Goal: Task Accomplishment & Management: Use online tool/utility

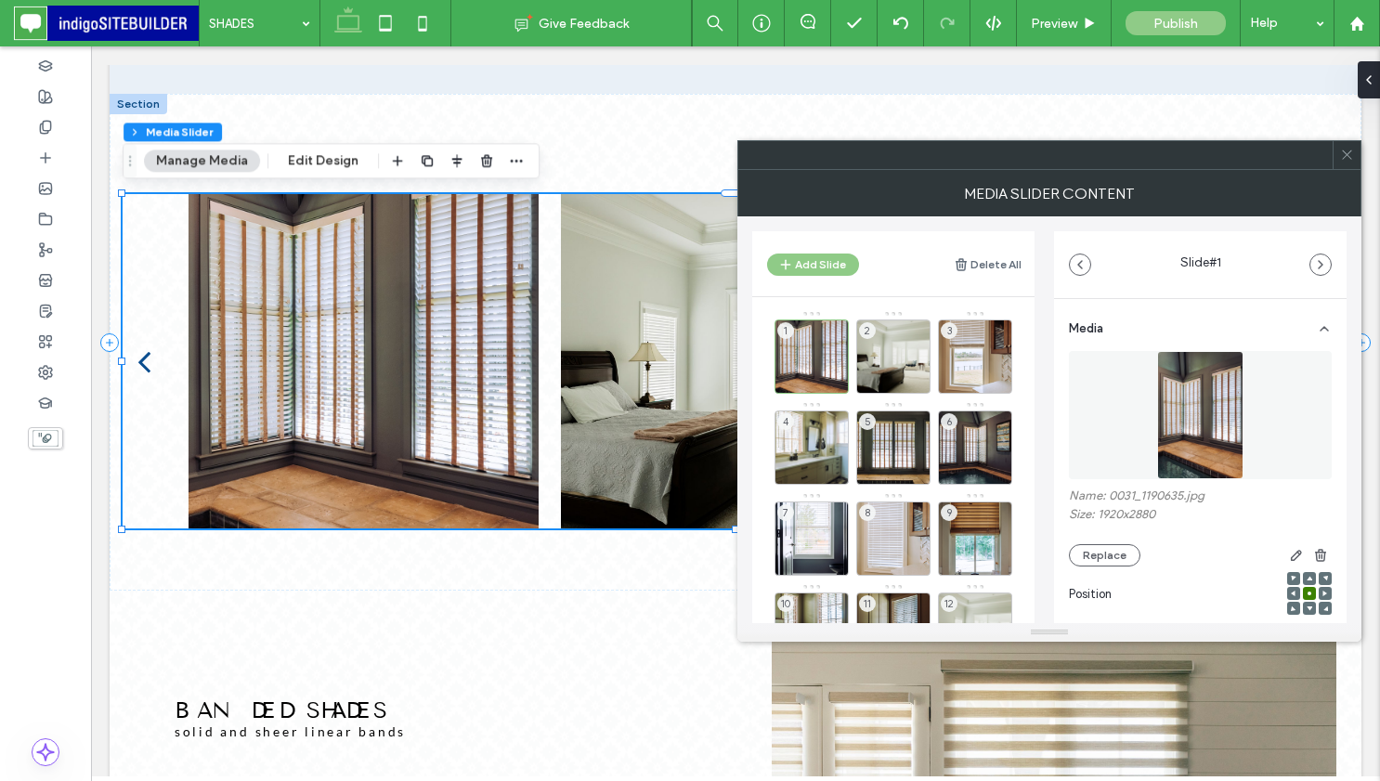
click at [1342, 151] on icon at bounding box center [1348, 155] width 14 height 14
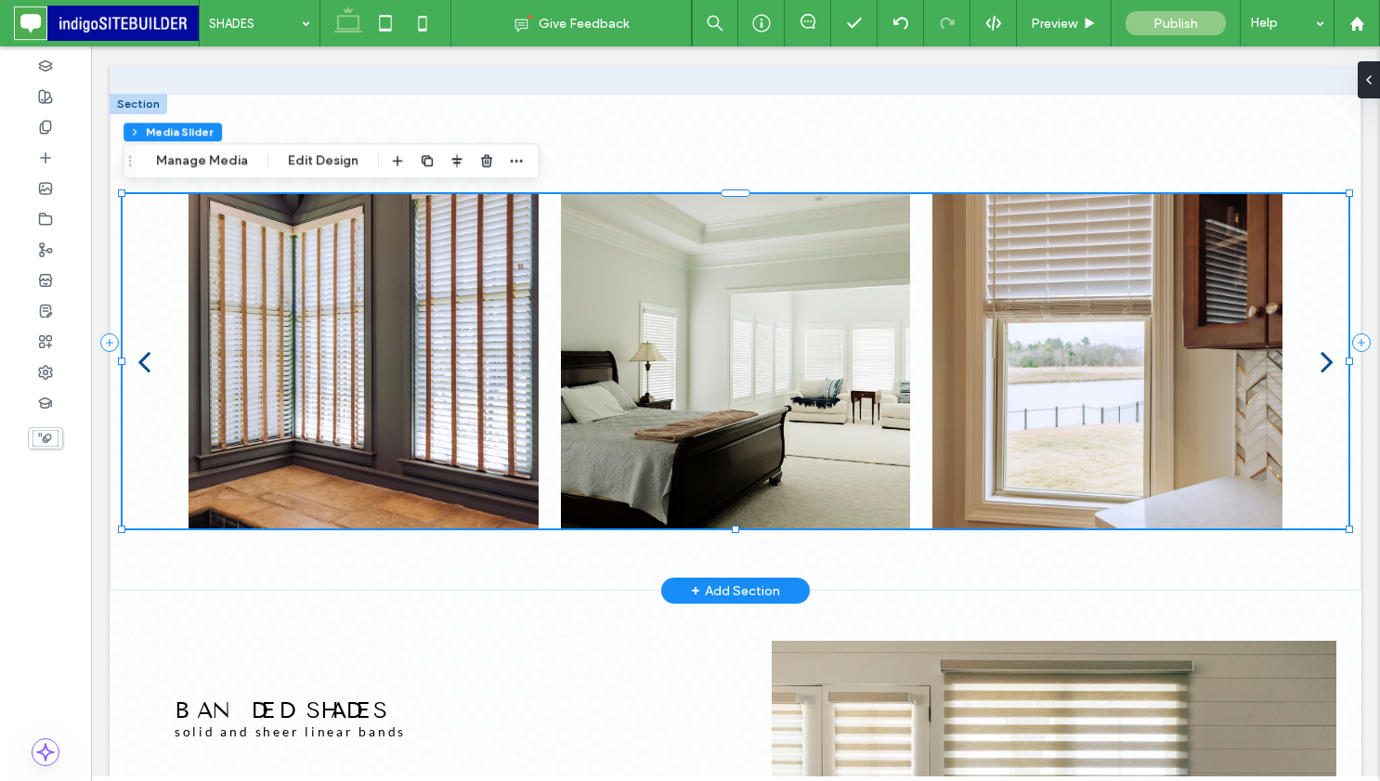
click at [738, 132] on div "a a a a" at bounding box center [736, 342] width 1252 height 497
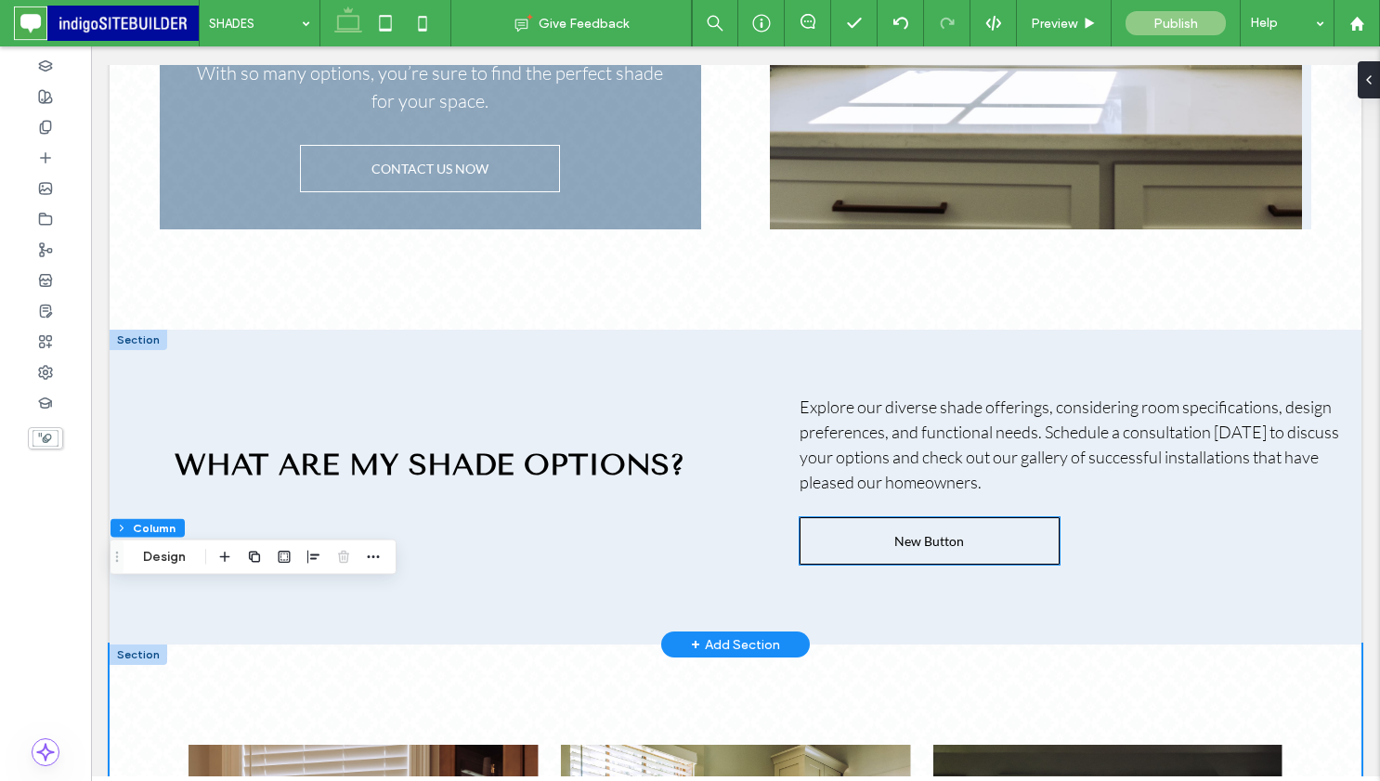
scroll to position [1040, 0]
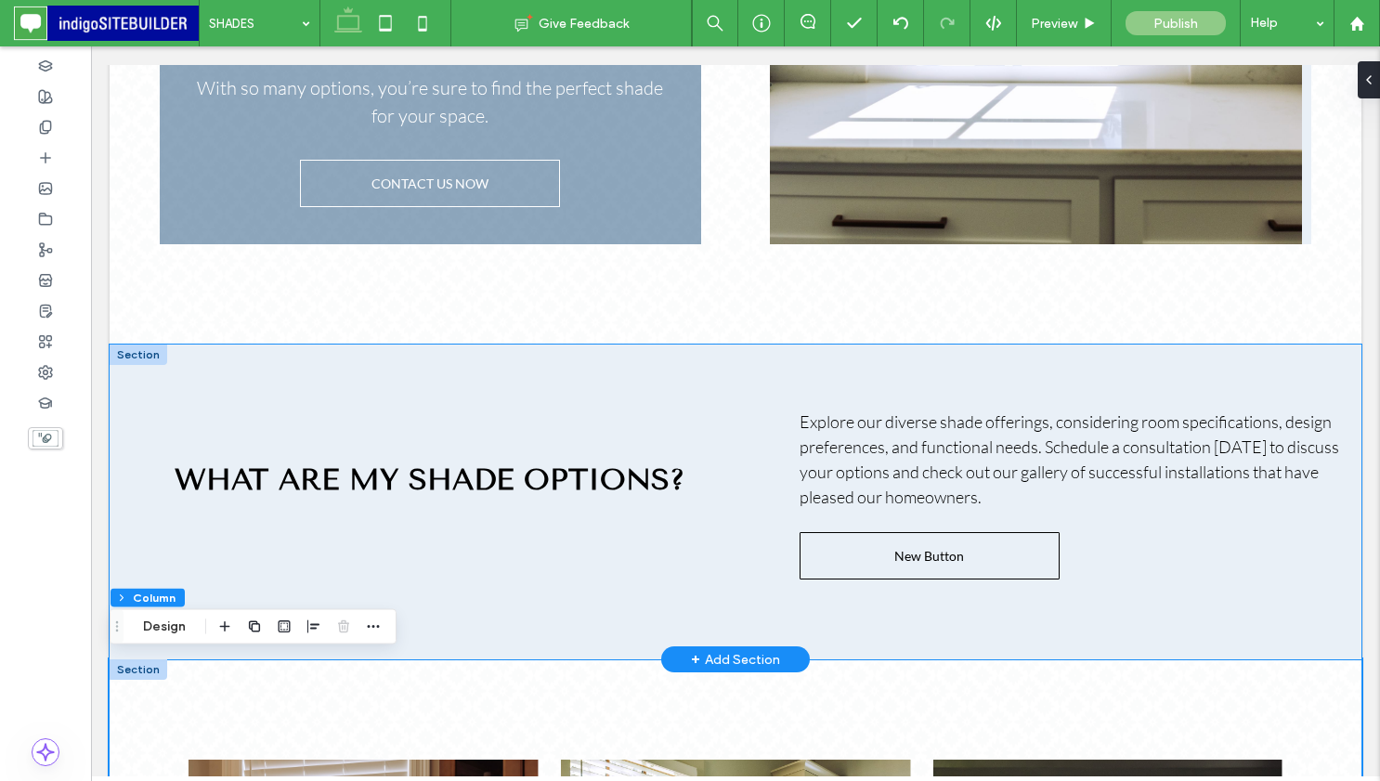
click at [386, 364] on div "WHAT ARE MY SHADE OPTIONS? Explore our diverse shade offerings, considering roo…" at bounding box center [736, 502] width 1252 height 315
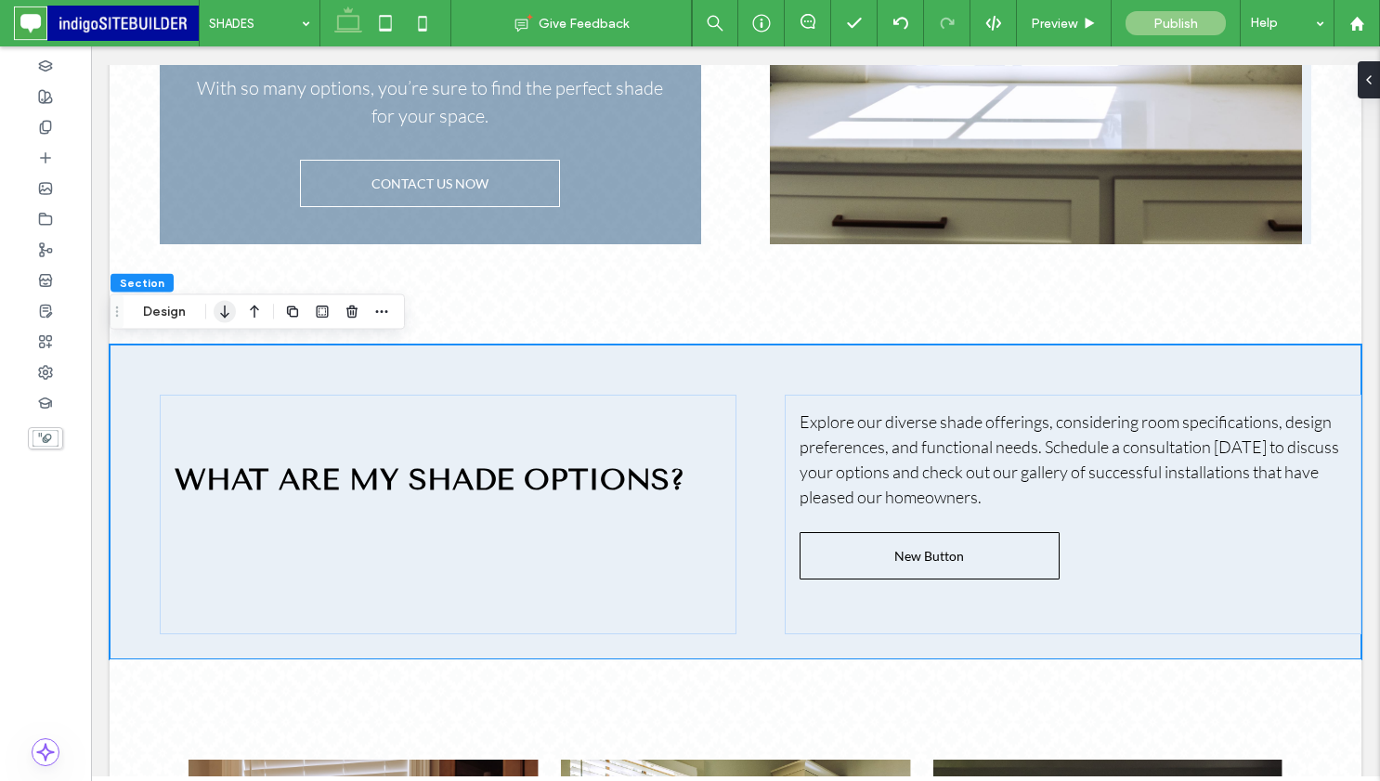
click at [231, 314] on icon "button" at bounding box center [225, 311] width 22 height 33
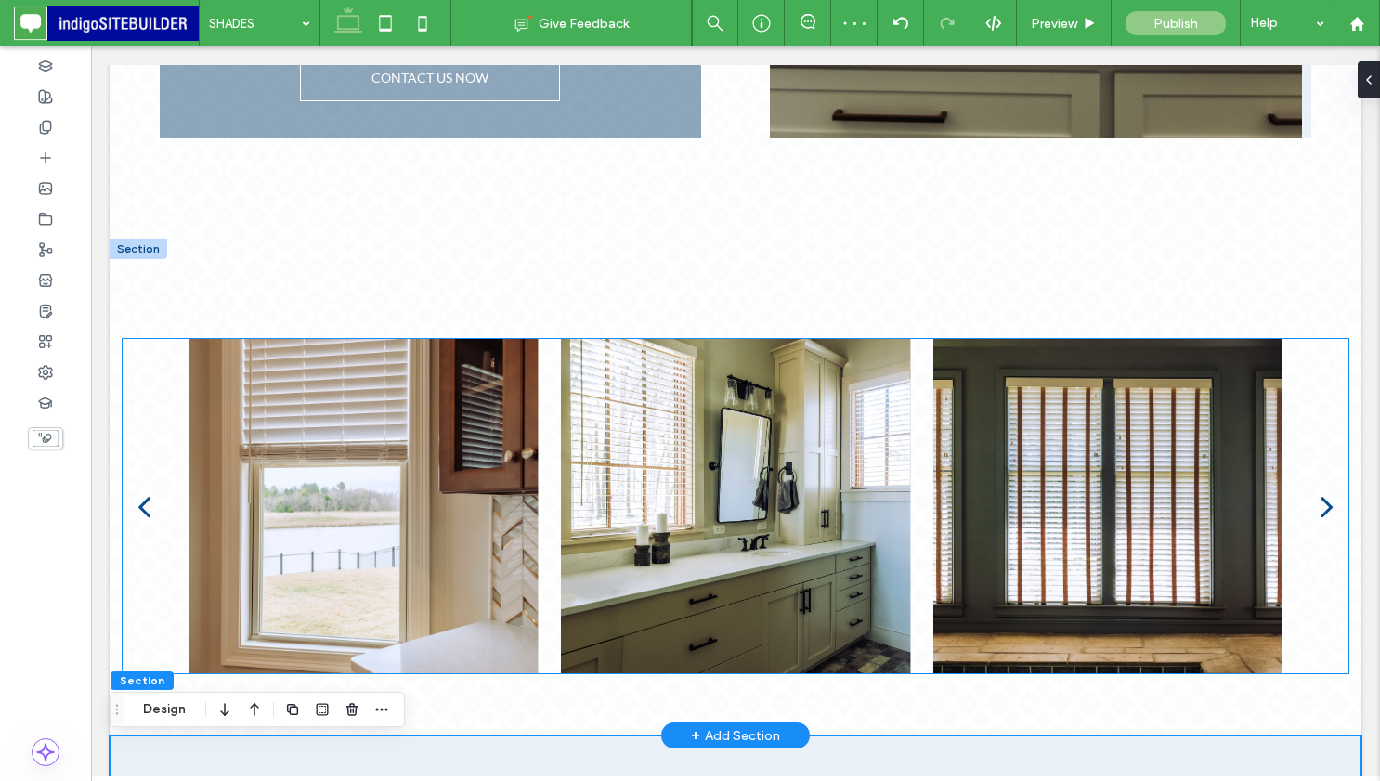
scroll to position [1159, 0]
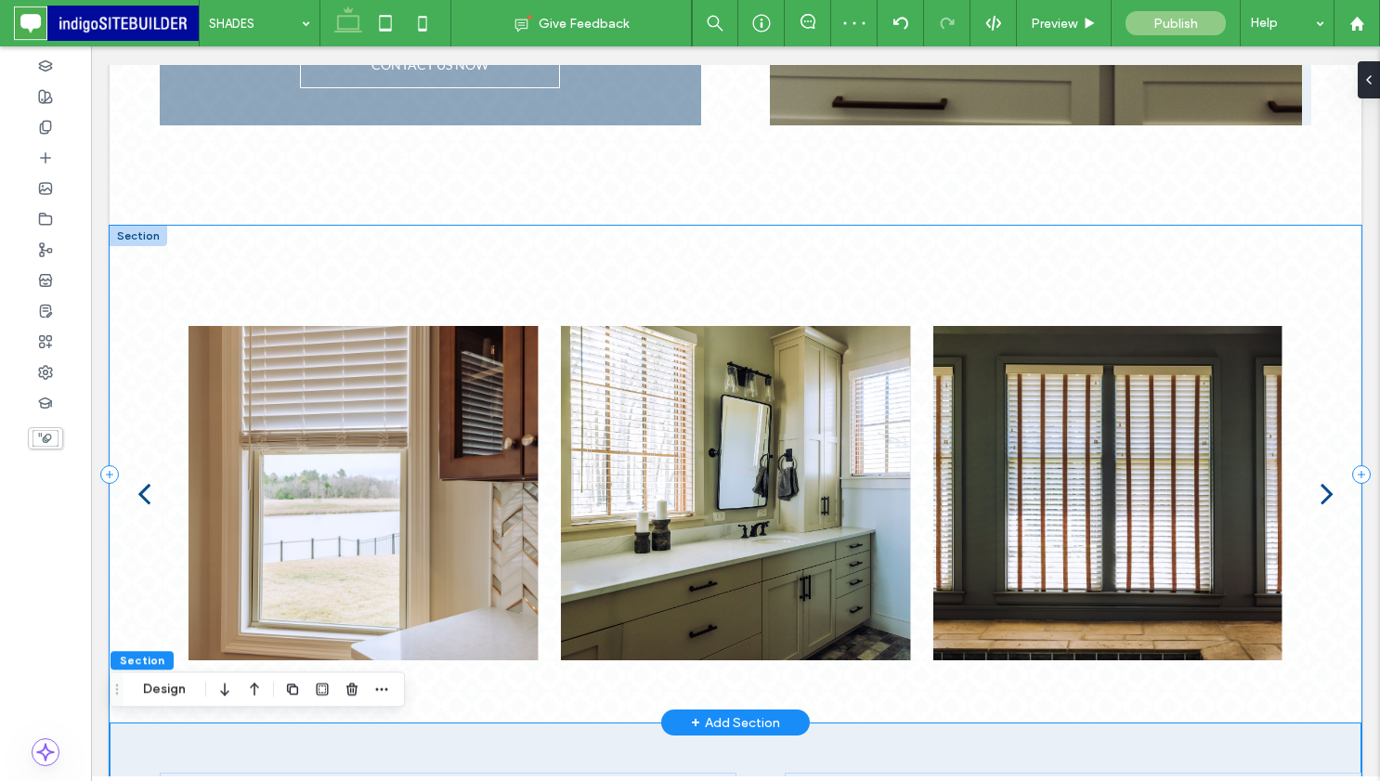
click at [897, 250] on div "a a a a" at bounding box center [736, 474] width 1252 height 497
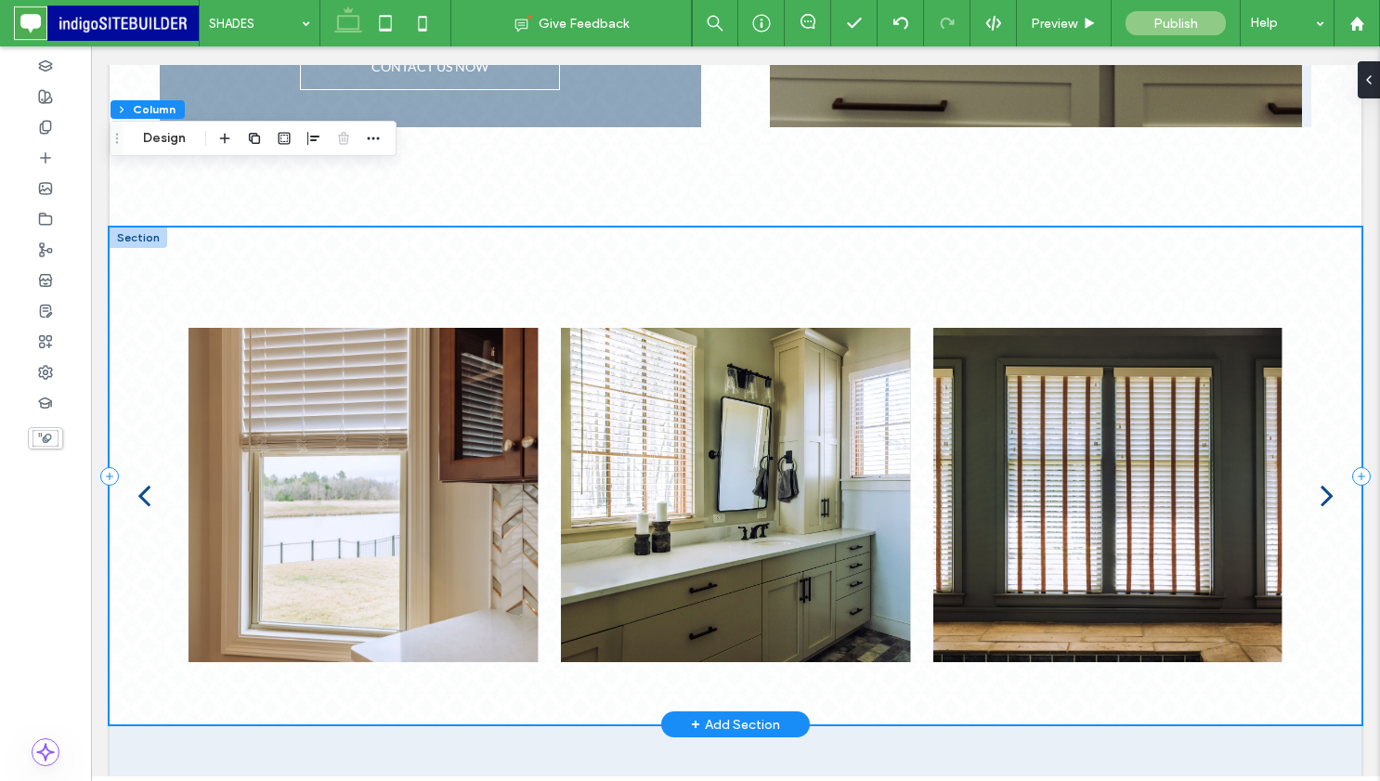
scroll to position [1135, 0]
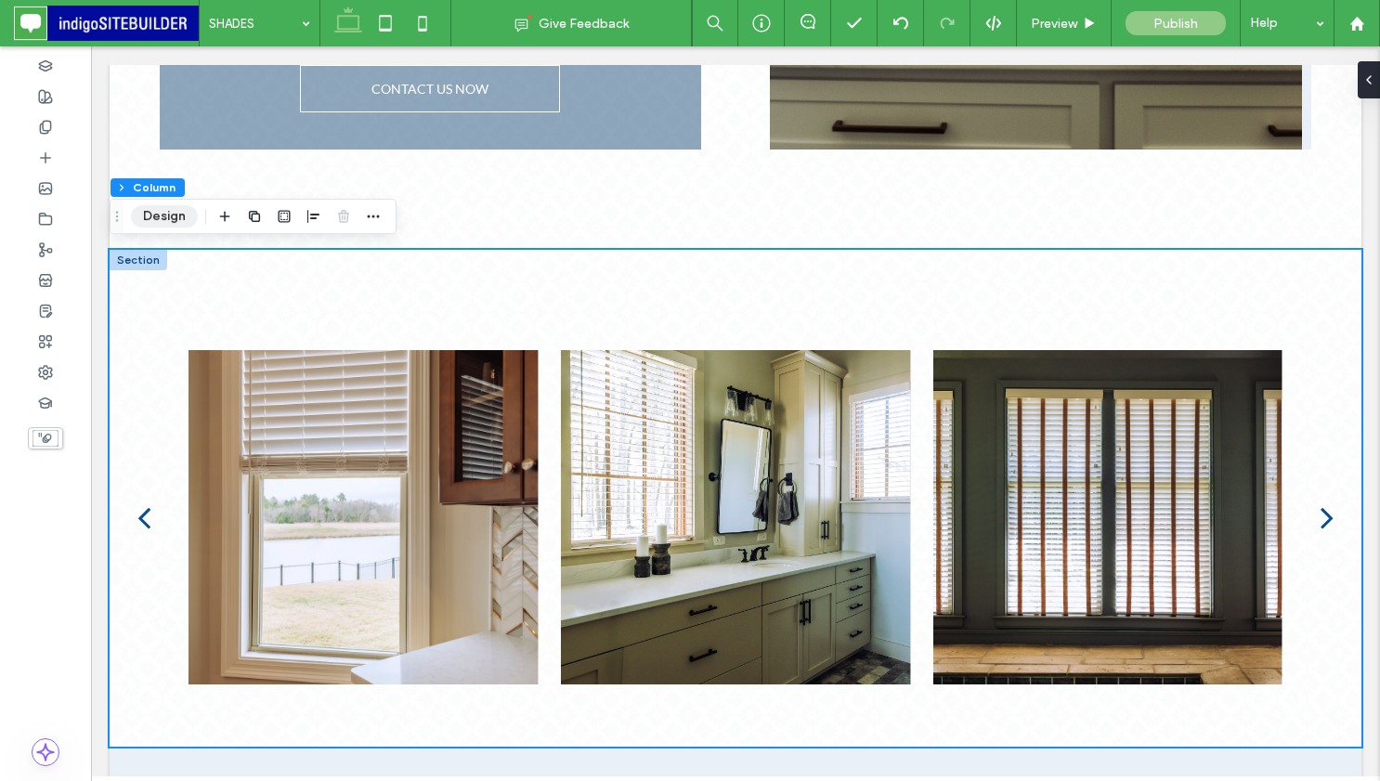
click at [176, 210] on button "Design" at bounding box center [164, 216] width 67 height 22
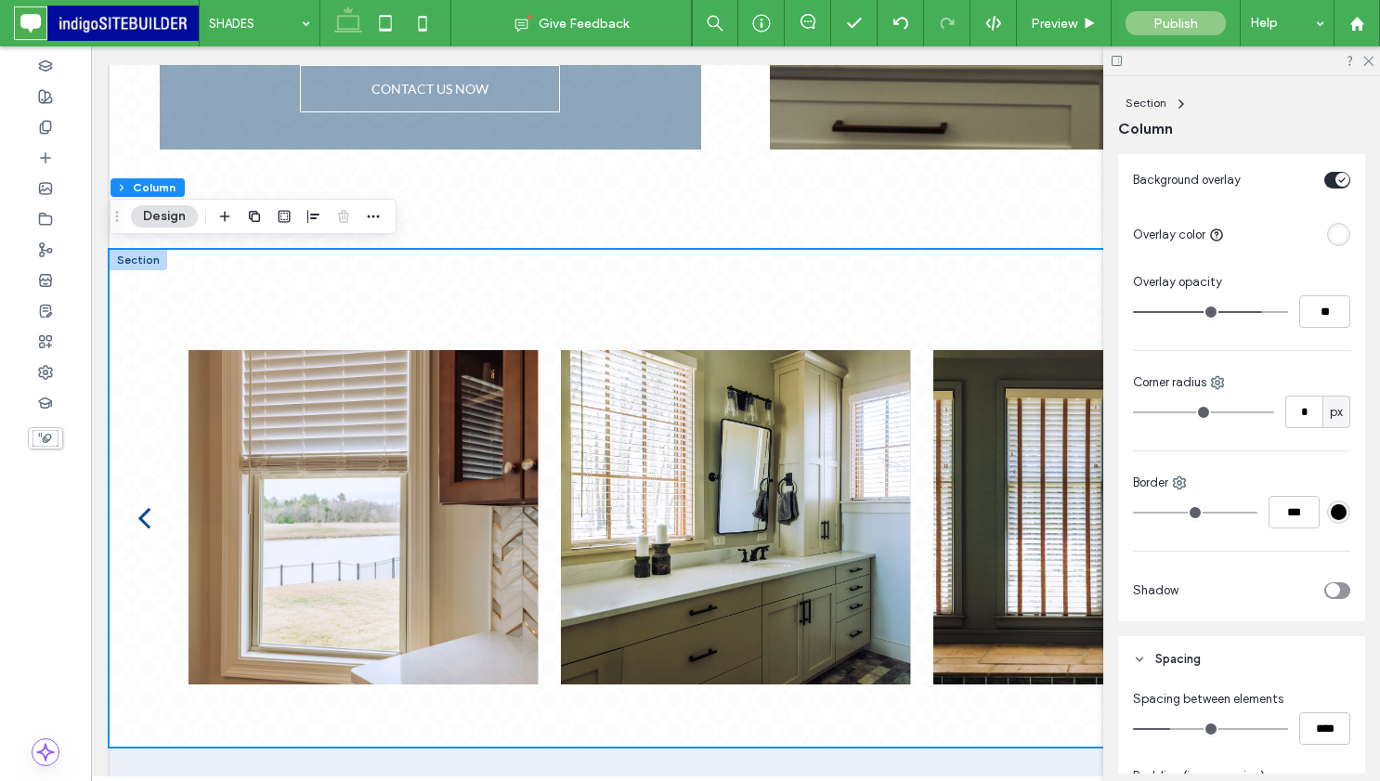
scroll to position [749, 0]
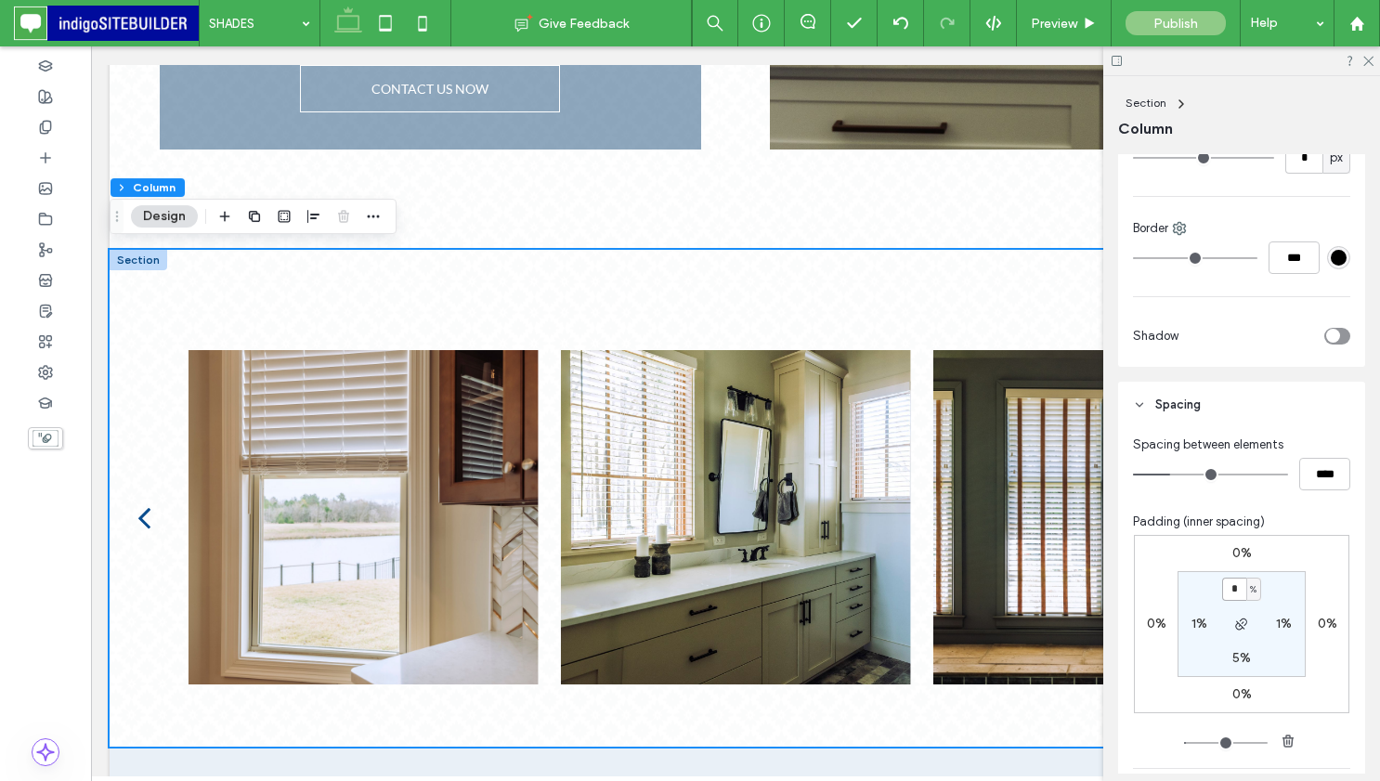
click at [1237, 594] on input "*" at bounding box center [1235, 589] width 24 height 23
type input "*"
click at [1243, 659] on label "5%" at bounding box center [1242, 658] width 19 height 16
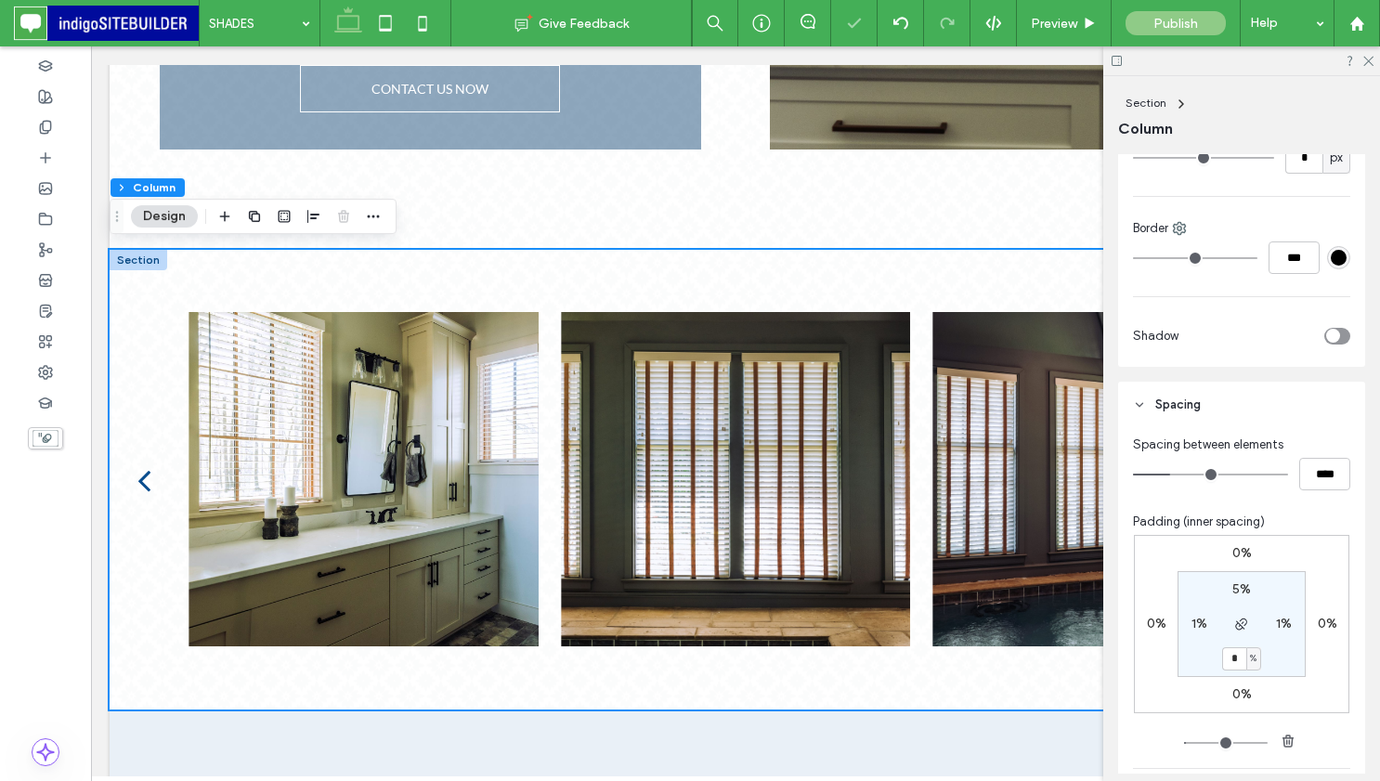
type input "*"
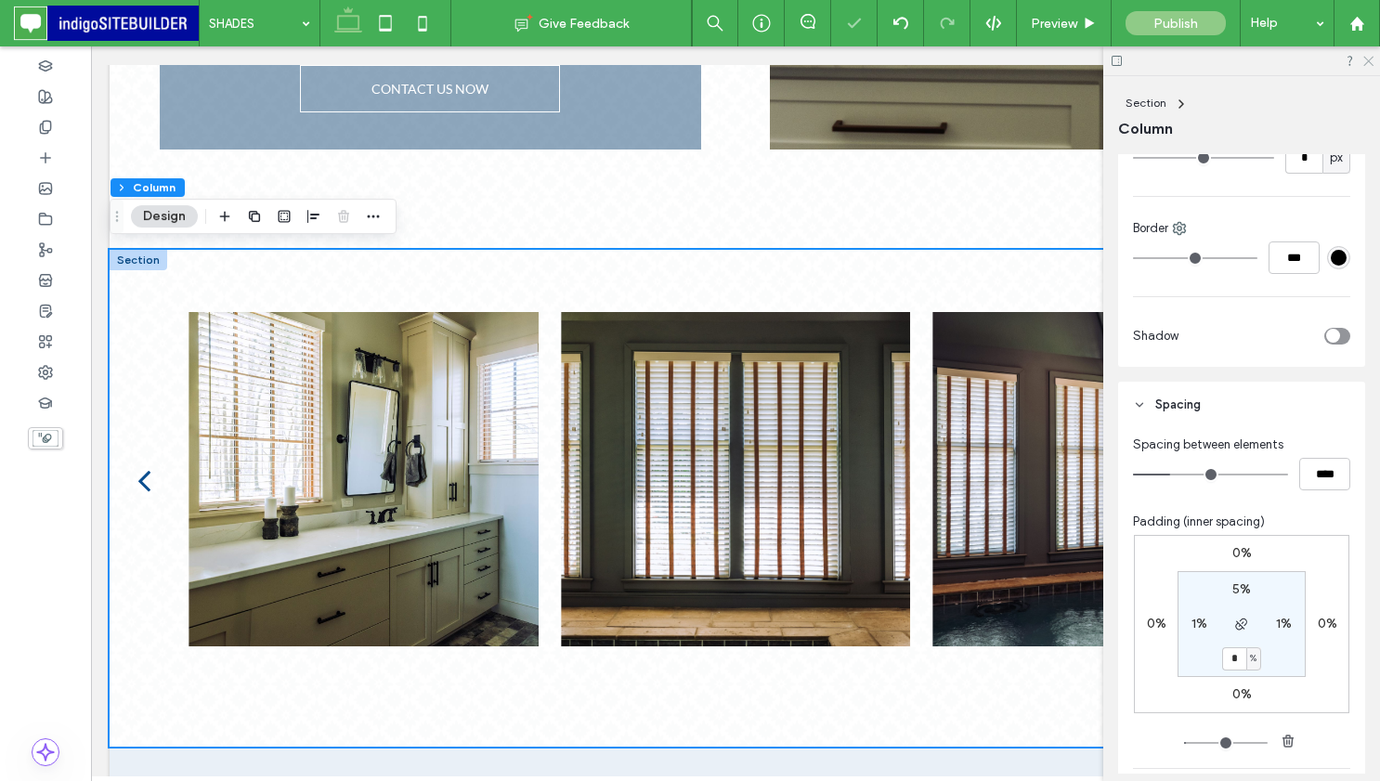
click at [1370, 59] on use at bounding box center [1369, 62] width 10 height 10
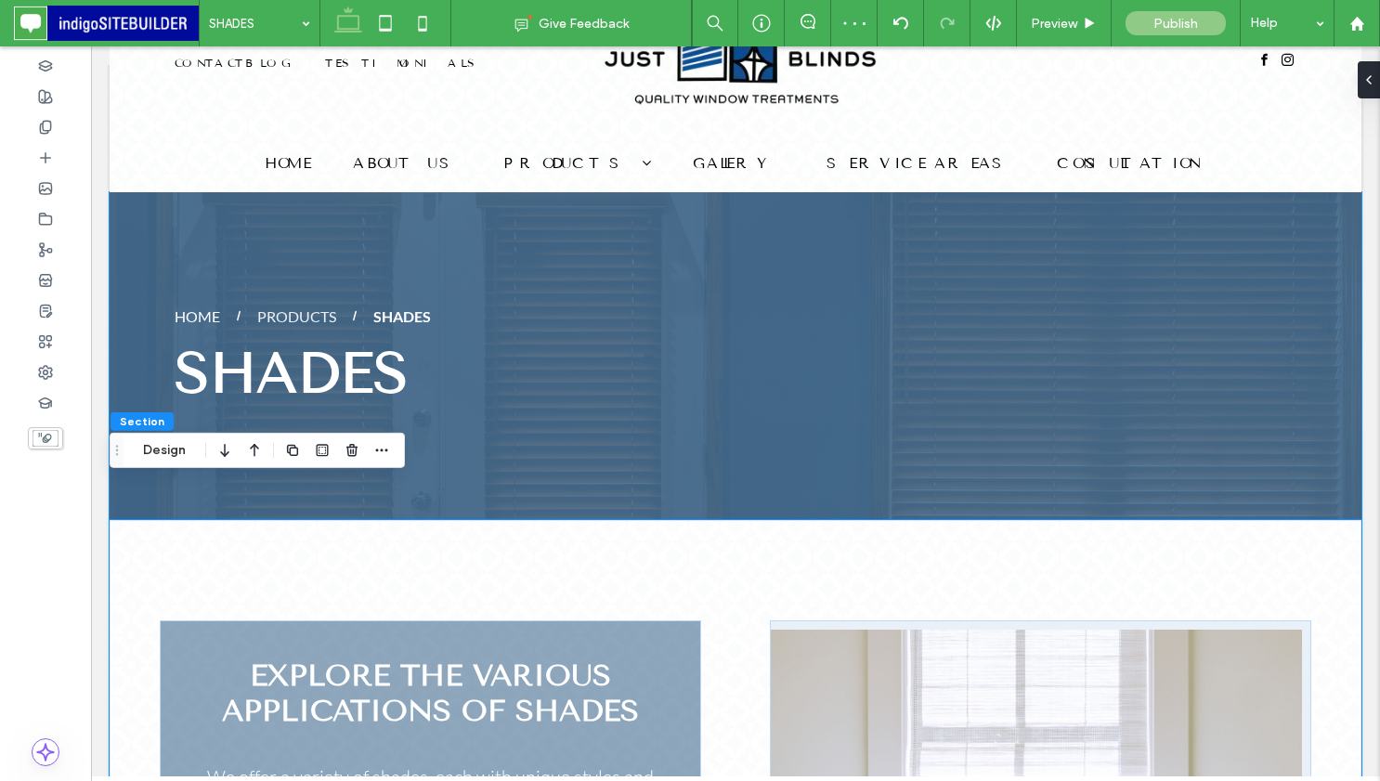
scroll to position [71, 0]
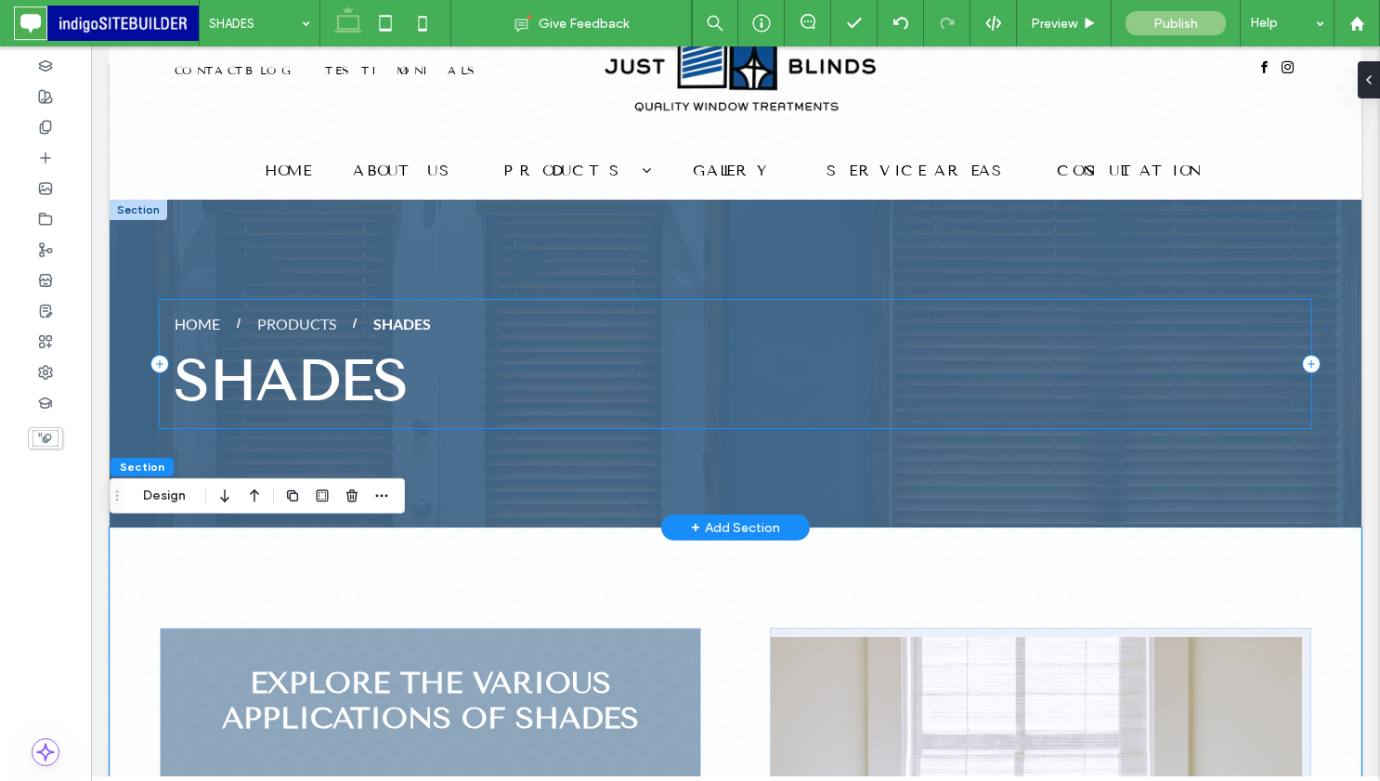
click at [994, 333] on div "HOME PRODUCTS SHADES shades" at bounding box center [736, 364] width 1152 height 128
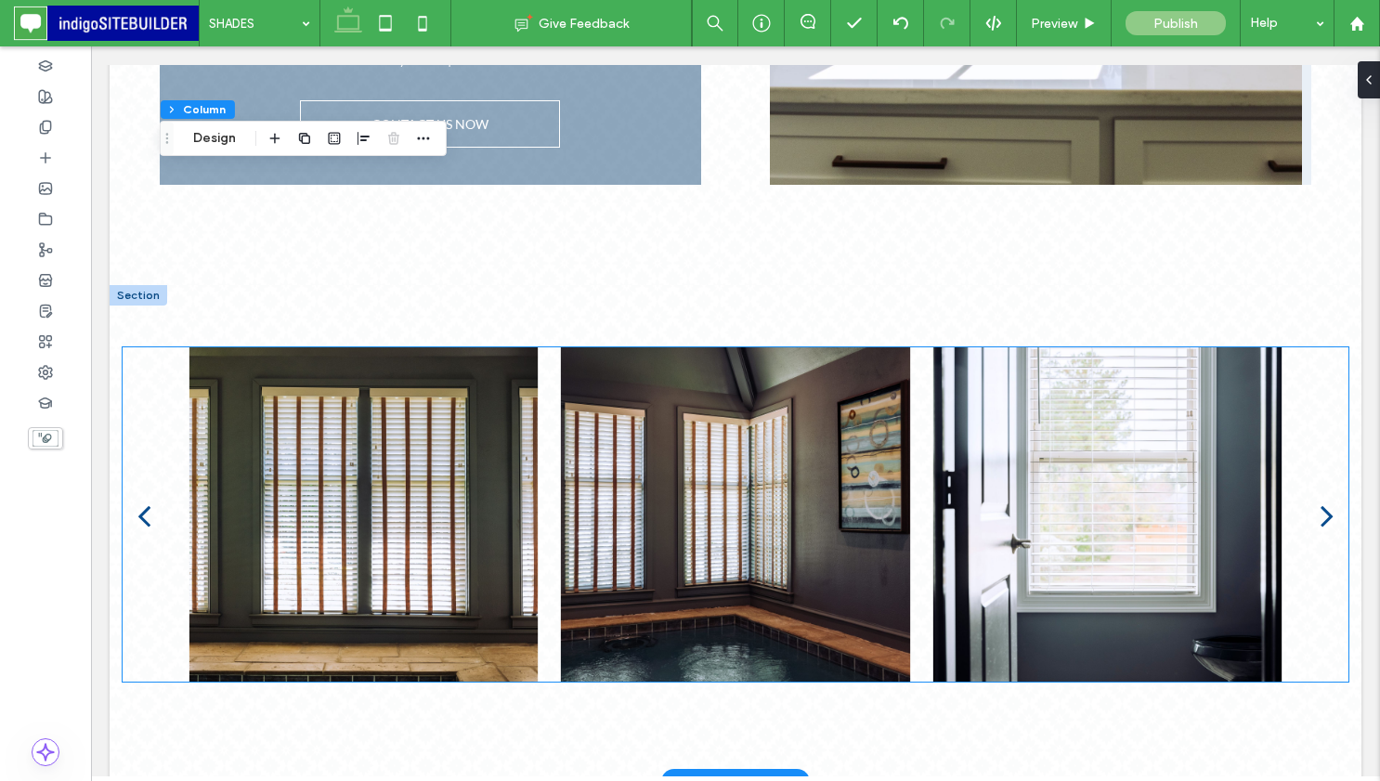
scroll to position [1099, 0]
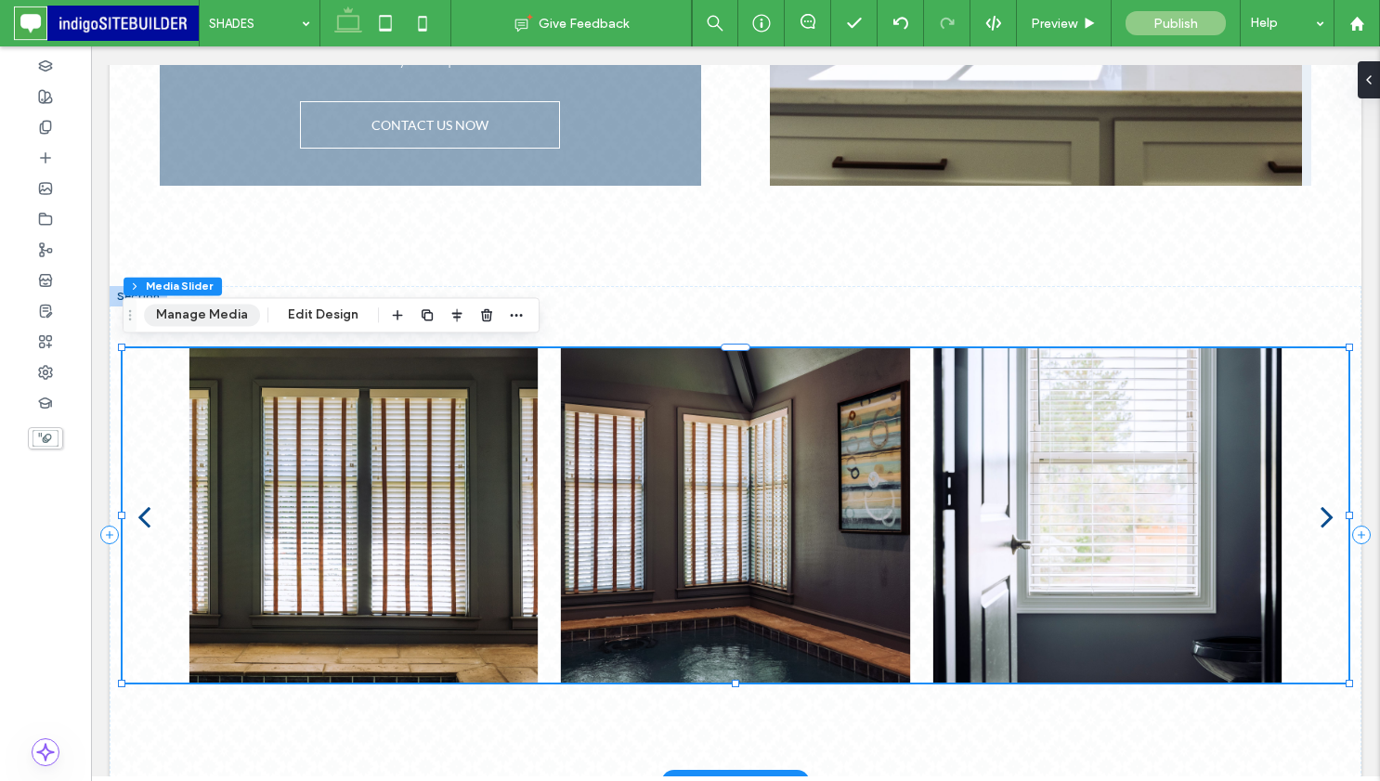
click at [227, 310] on button "Manage Media" at bounding box center [202, 315] width 116 height 22
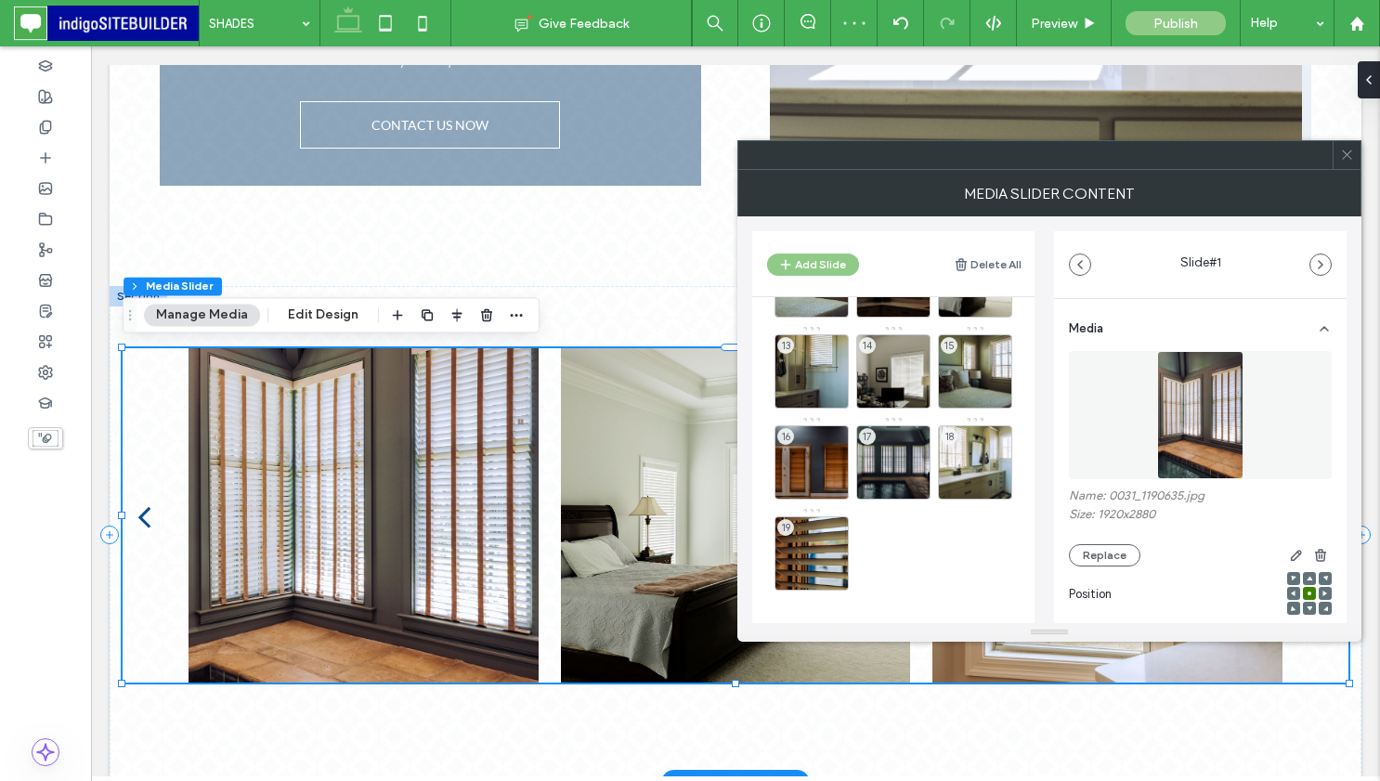
scroll to position [0, 0]
